Goal: Task Accomplishment & Management: Complete application form

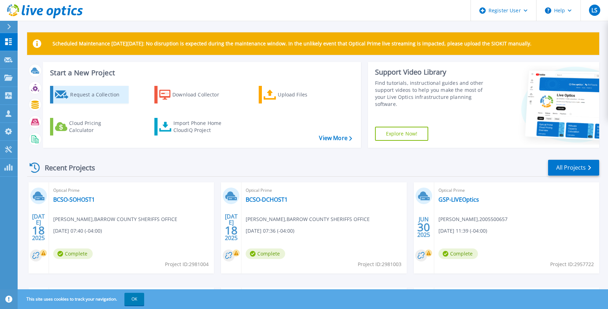
click at [103, 91] on div "Request a Collection" at bounding box center [98, 95] width 56 height 14
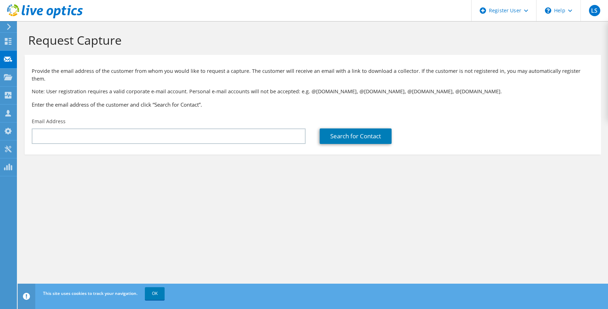
click at [209, 137] on div "Email Address" at bounding box center [169, 131] width 288 height 33
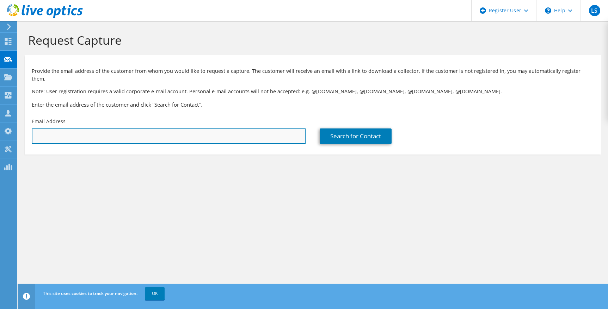
click at [209, 129] on input "text" at bounding box center [169, 137] width 274 height 16
type input "V"
paste input "[EMAIL_ADDRESS][DOMAIN_NAME]"
type input "[EMAIL_ADDRESS][DOMAIN_NAME]"
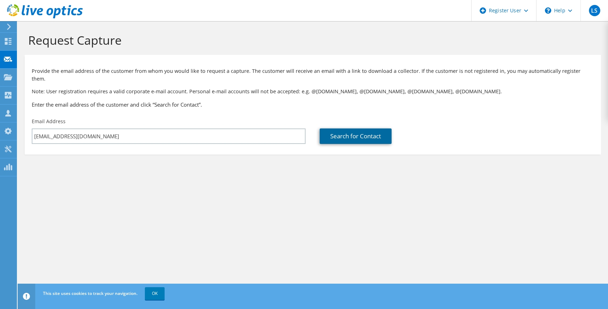
drag, startPoint x: 339, startPoint y: 134, endPoint x: 333, endPoint y: 135, distance: 6.8
click at [340, 133] on link "Search for Contact" at bounding box center [356, 137] width 72 height 16
type input "[PERSON_NAME]"
type input "French"
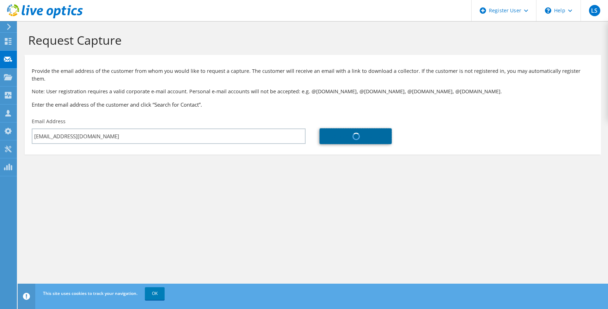
type input "[GEOGRAPHIC_DATA]"
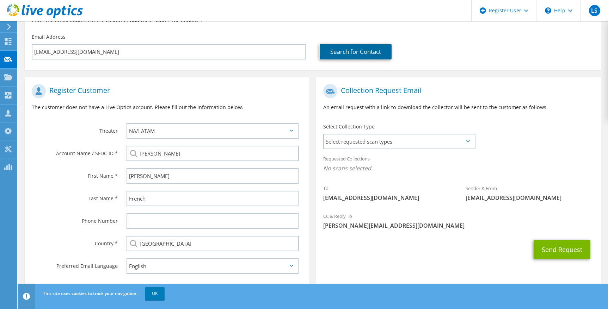
scroll to position [91, 0]
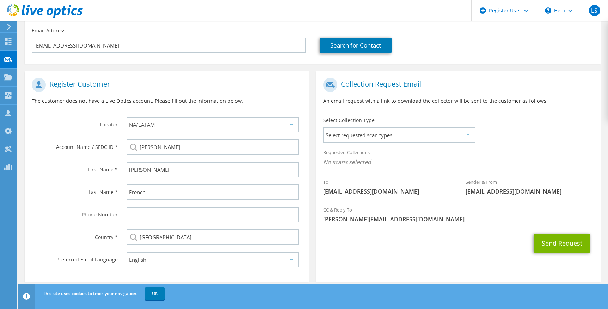
drag, startPoint x: 361, startPoint y: 117, endPoint x: 363, endPoint y: 125, distance: 8.0
click at [361, 117] on div "Select Collection Type Select requested scan types Server Virtualization Optica…" at bounding box center [399, 129] width 152 height 25
click at [363, 128] on span "Select requested scan types" at bounding box center [399, 135] width 150 height 14
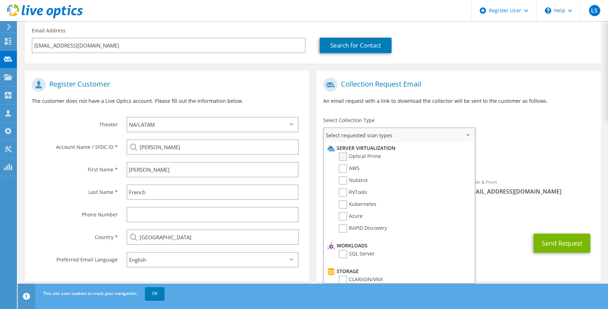
click at [345, 153] on label "Optical Prime" at bounding box center [360, 157] width 42 height 8
click at [0, 0] on input "Optical Prime" at bounding box center [0, 0] width 0 height 0
click at [576, 135] on div "To [EMAIL_ADDRESS][DOMAIN_NAME] Sender & From [EMAIL_ADDRESS][DOMAIN_NAME]" at bounding box center [458, 139] width 284 height 130
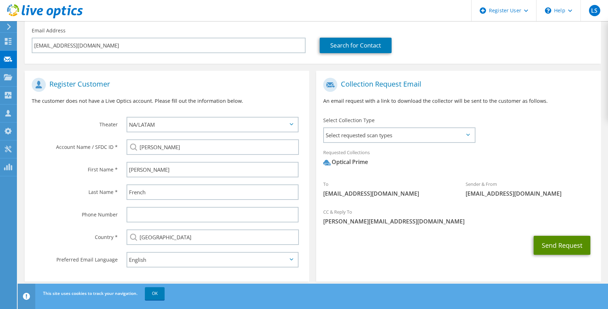
click at [564, 237] on button "Send Request" at bounding box center [562, 245] width 57 height 19
